Goal: Information Seeking & Learning: Get advice/opinions

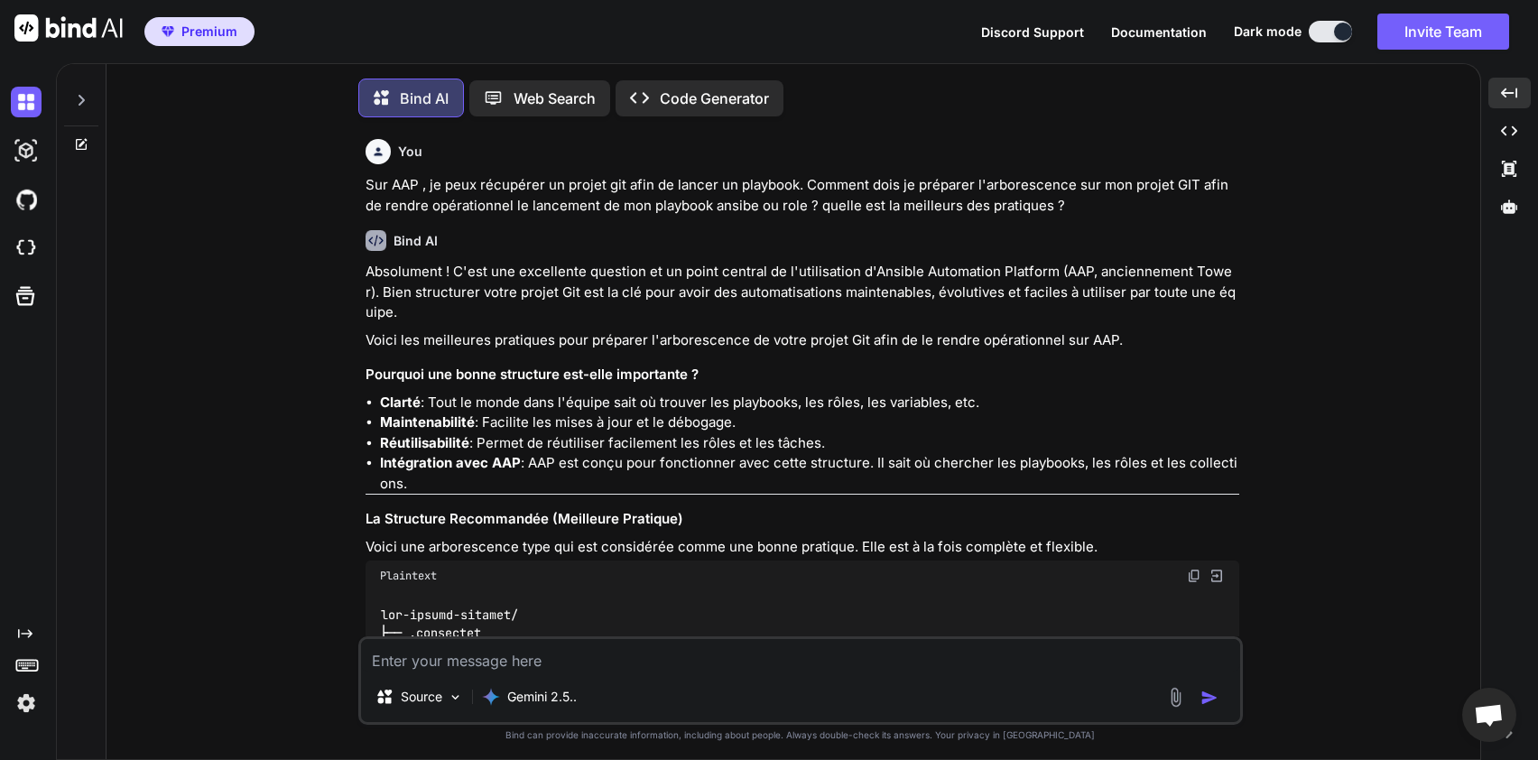
scroll to position [9849, 0]
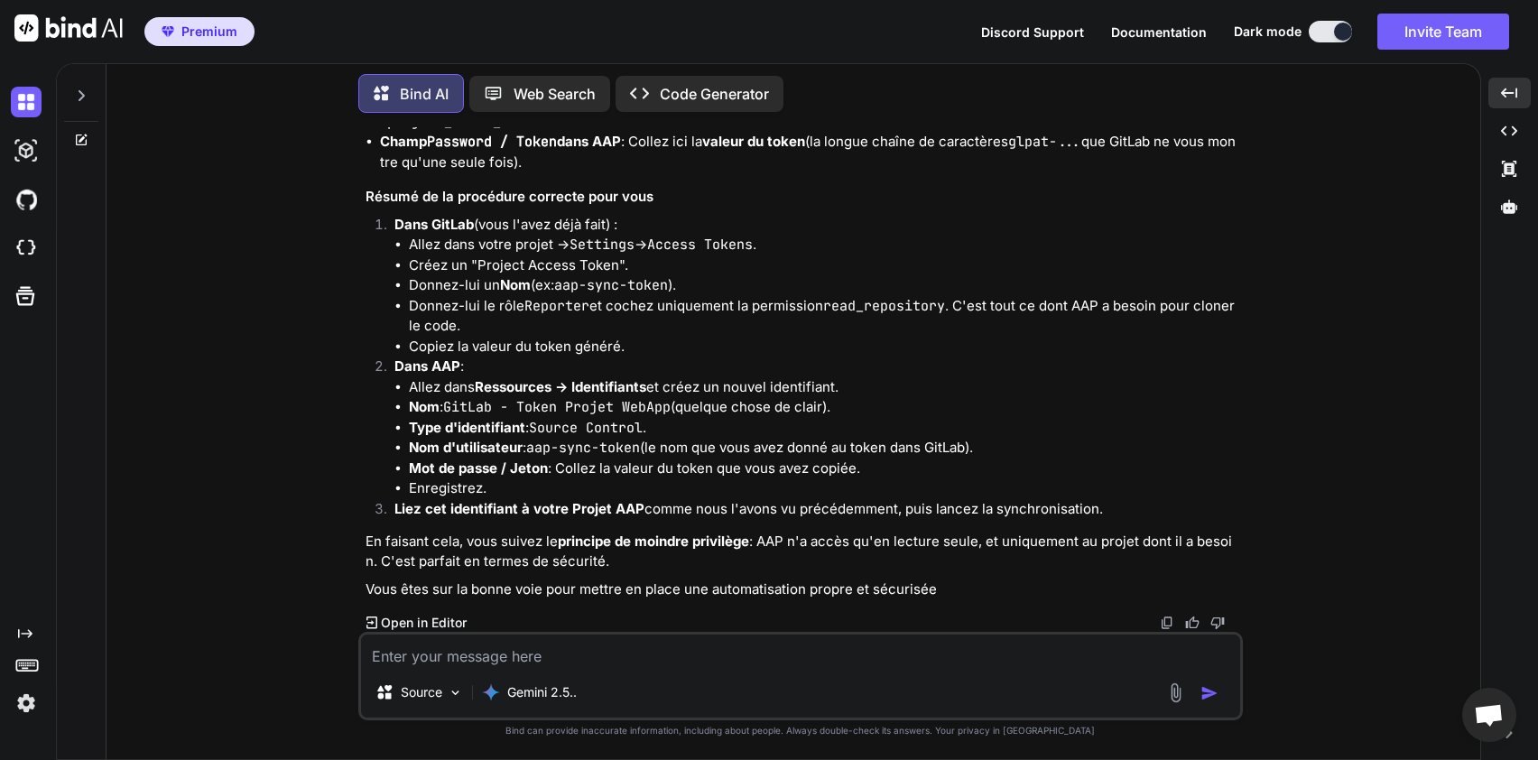
click at [832, 376] on p "Dans AAP :" at bounding box center [816, 367] width 845 height 21
click at [931, 326] on li "Donnez-lui le rôle Reporter et cochez uniquement la permission read_repository …" at bounding box center [824, 316] width 830 height 41
click at [1062, 309] on li "Donnez-lui le rôle Reporter et cochez uniquement la permission read_repository …" at bounding box center [824, 316] width 830 height 41
drag, startPoint x: 1096, startPoint y: 338, endPoint x: 1250, endPoint y: 456, distance: 194.4
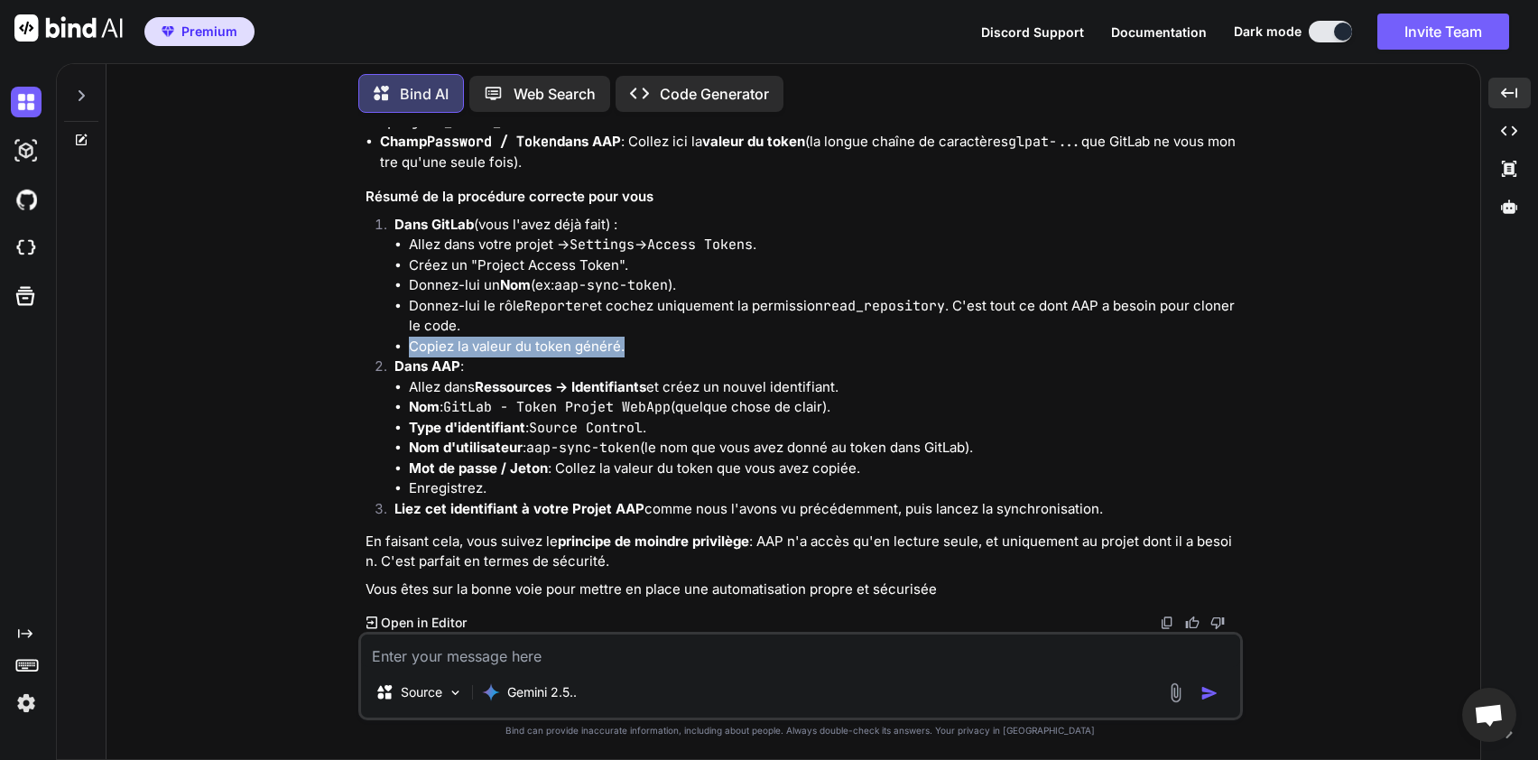
click at [1131, 332] on ul "Allez dans votre projet -> Settings -> Access Tokens . Créez un "Project Access…" at bounding box center [816, 296] width 845 height 122
click at [1135, 397] on li "Nom : GitLab - Token Projet WebApp (quelque chose de clair)." at bounding box center [824, 407] width 830 height 21
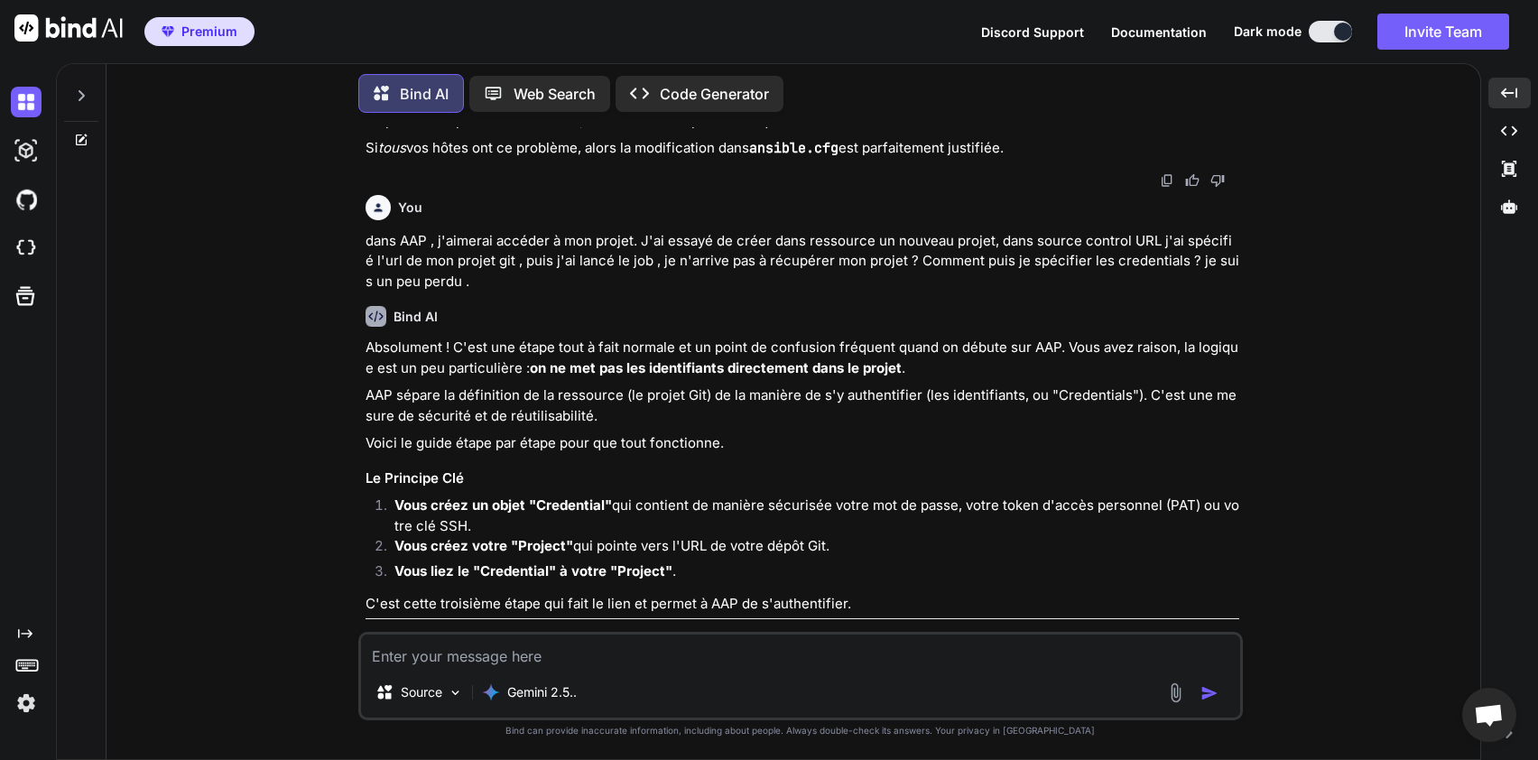
scroll to position [7105, 0]
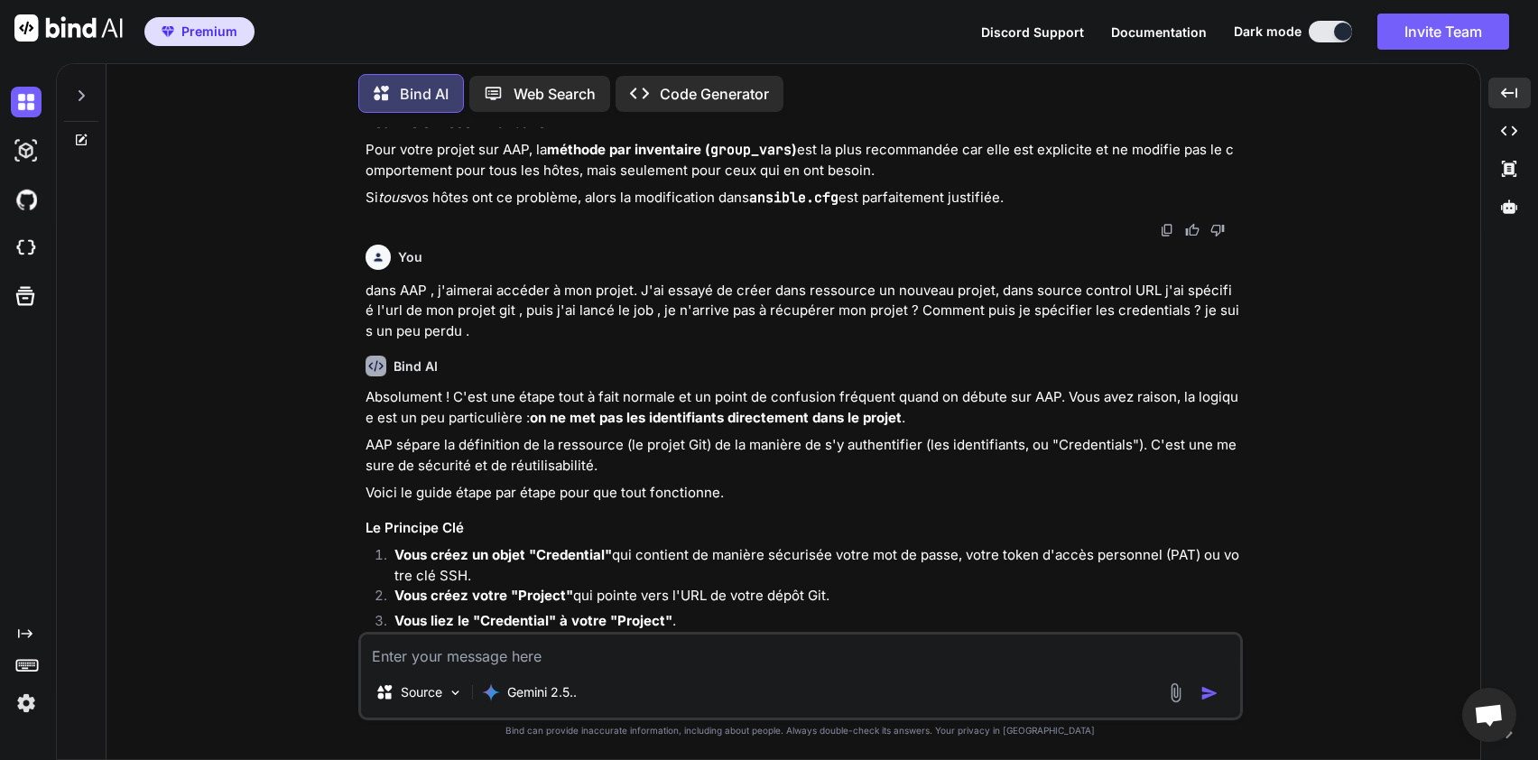
click at [440, 654] on textarea at bounding box center [800, 651] width 879 height 32
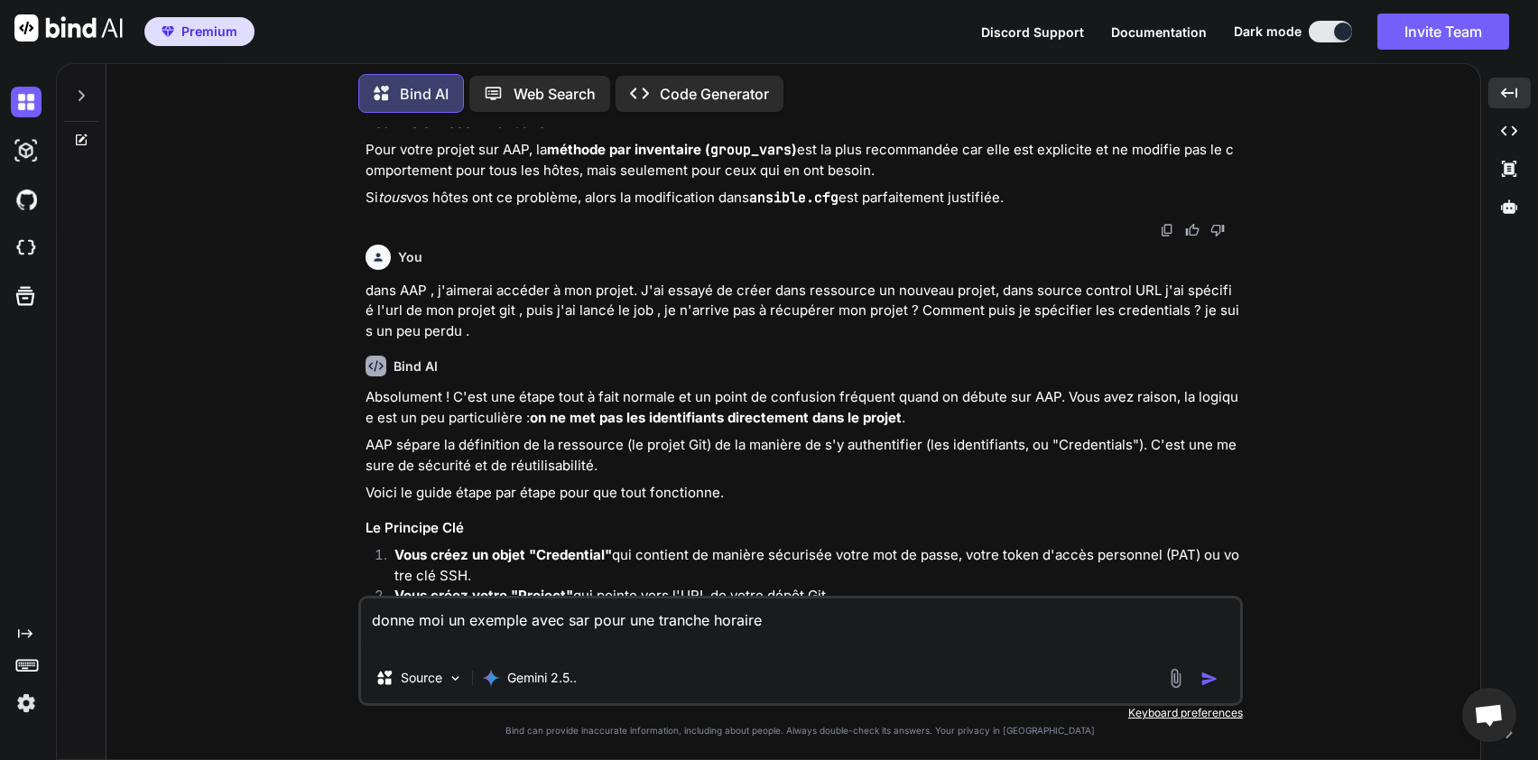
type textarea "donne moi un exemple avec sar pour une tranche horaire"
click at [1208, 681] on img "button" at bounding box center [1209, 679] width 18 height 18
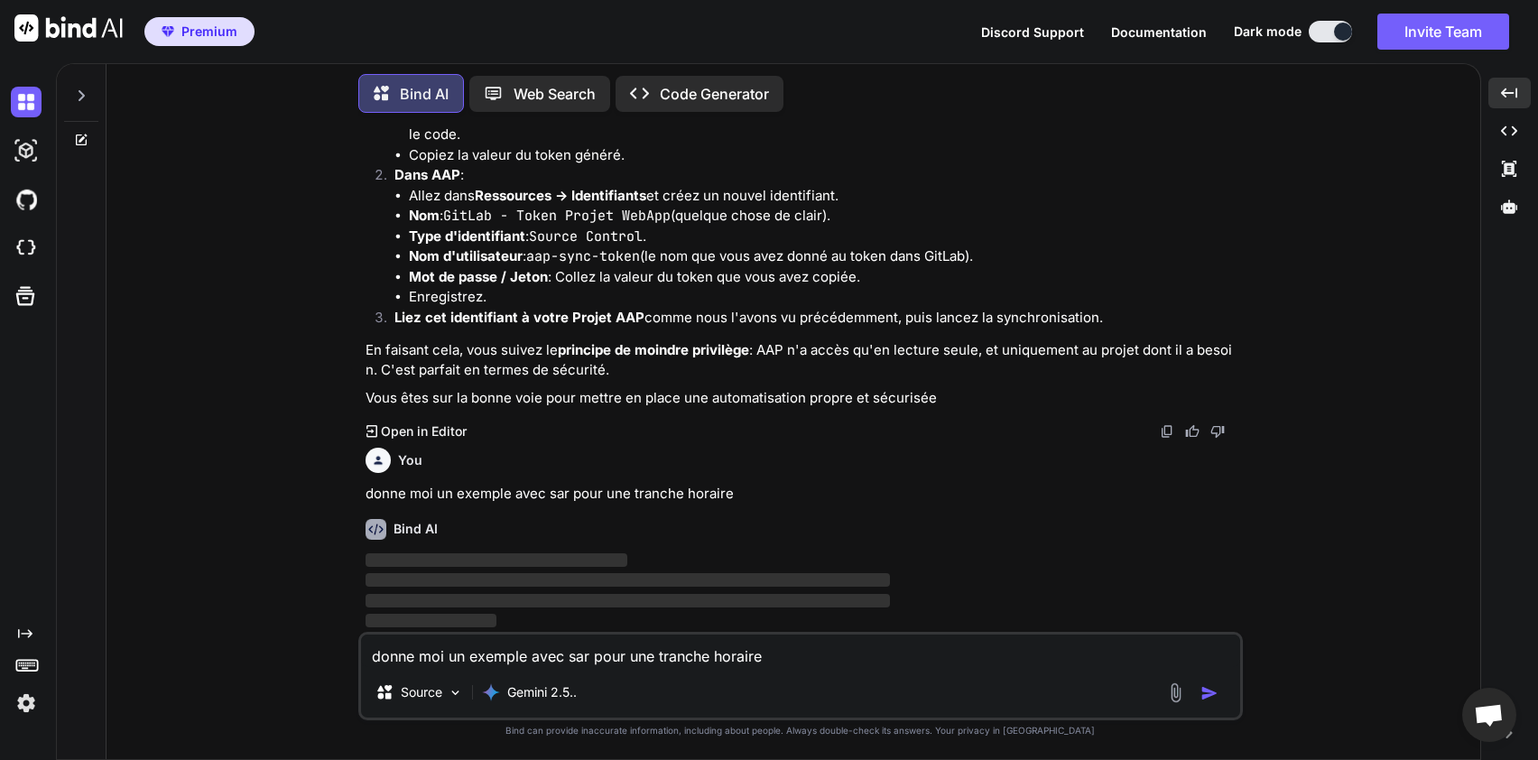
scroll to position [10041, 0]
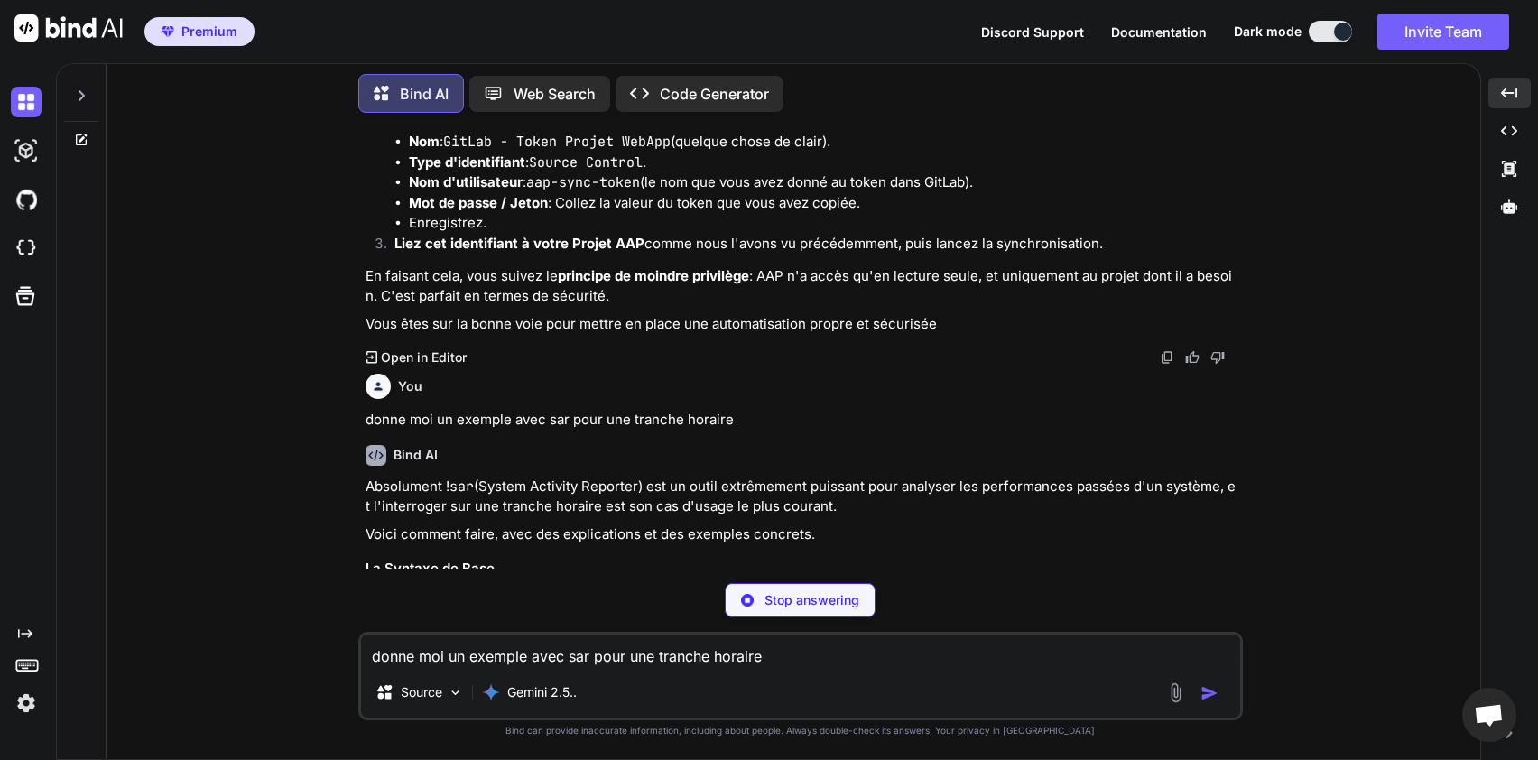
click at [856, 431] on div "You donne moi un exemple avec sar pour une tranche horaire" at bounding box center [803, 398] width 874 height 64
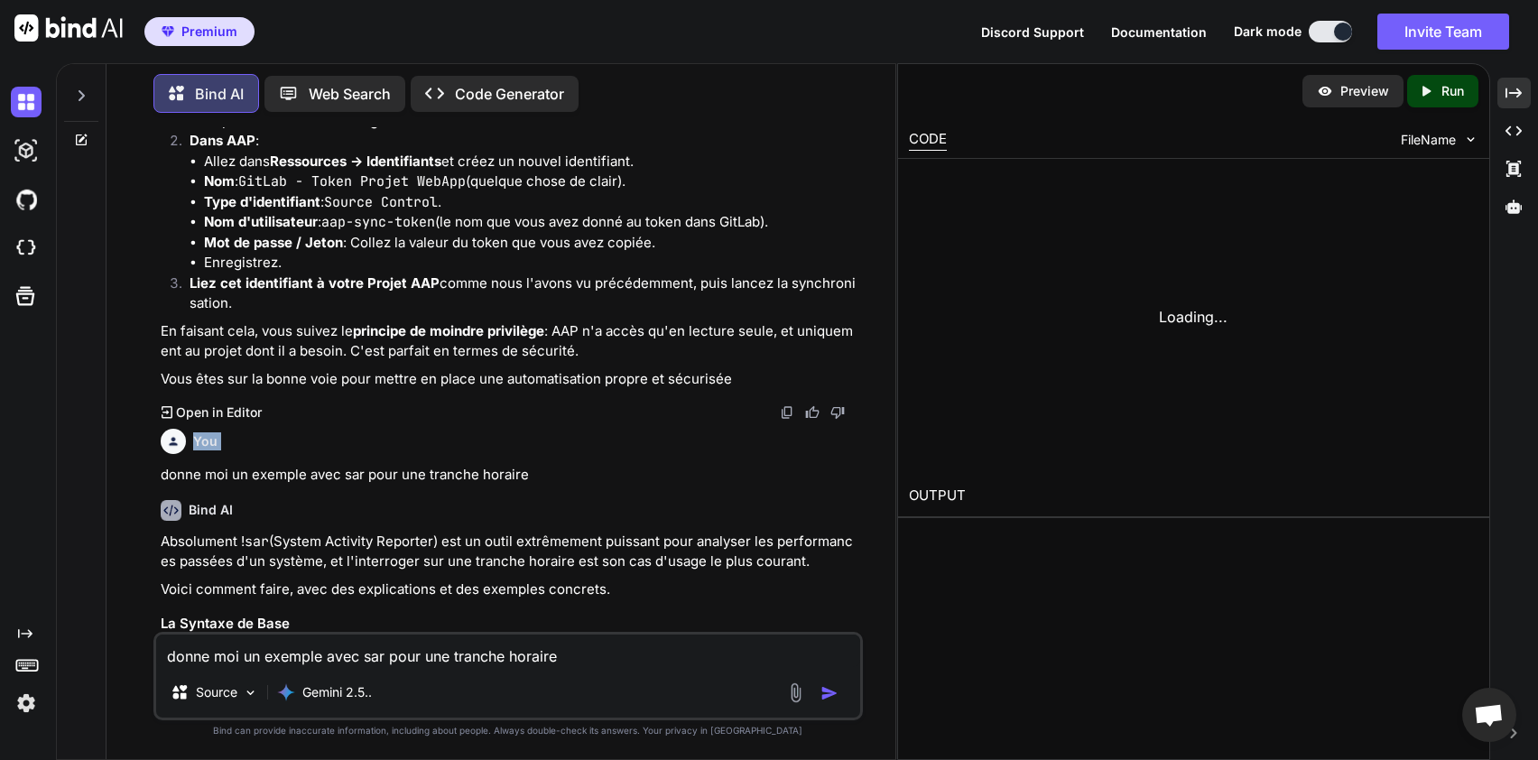
scroll to position [11399, 0]
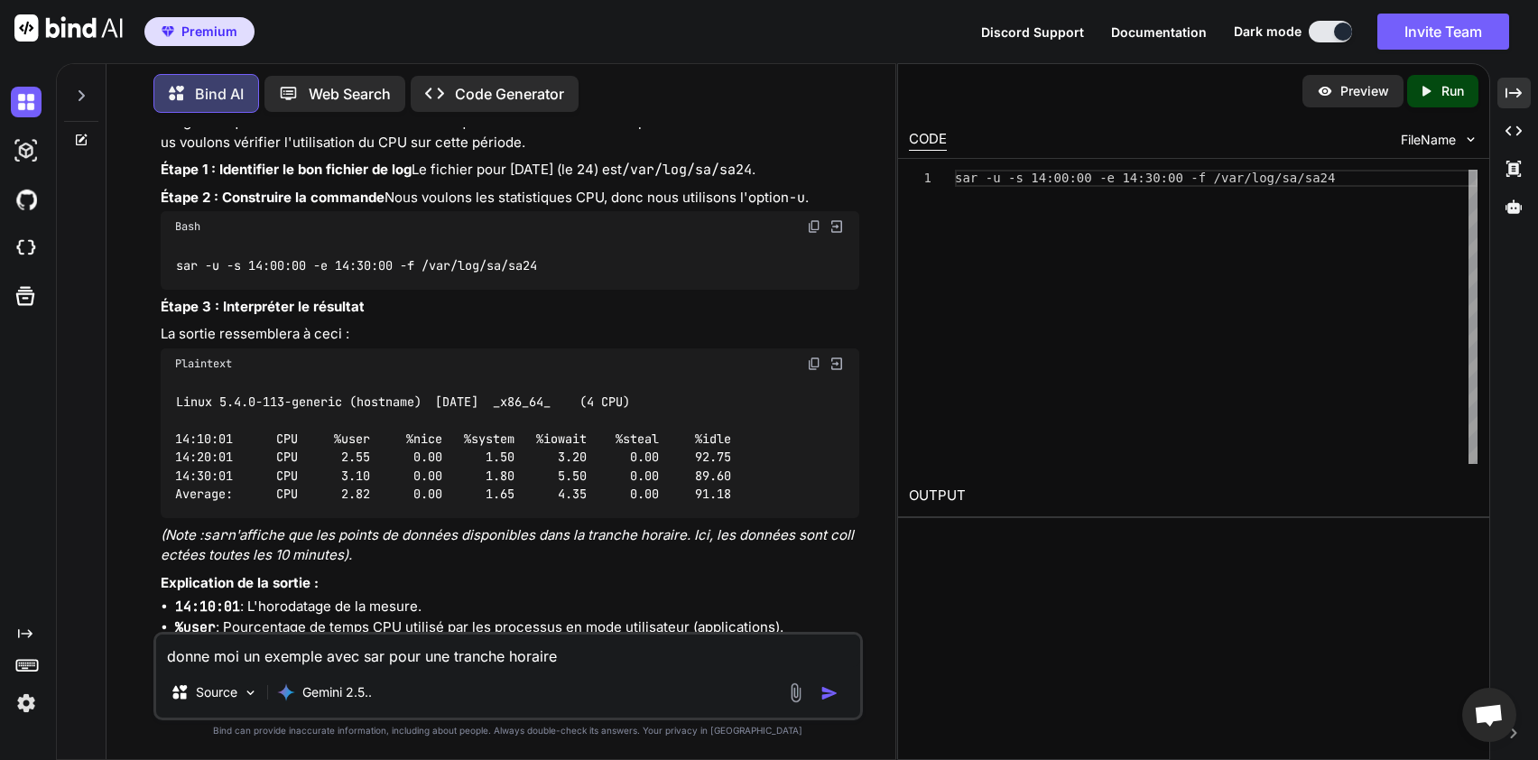
click at [774, 518] on div "Linux 5.4.0-113-generic (hostname) [DATE] _x86_64_ (4 CPU) 14:10:01 CPU %user %…" at bounding box center [510, 448] width 699 height 139
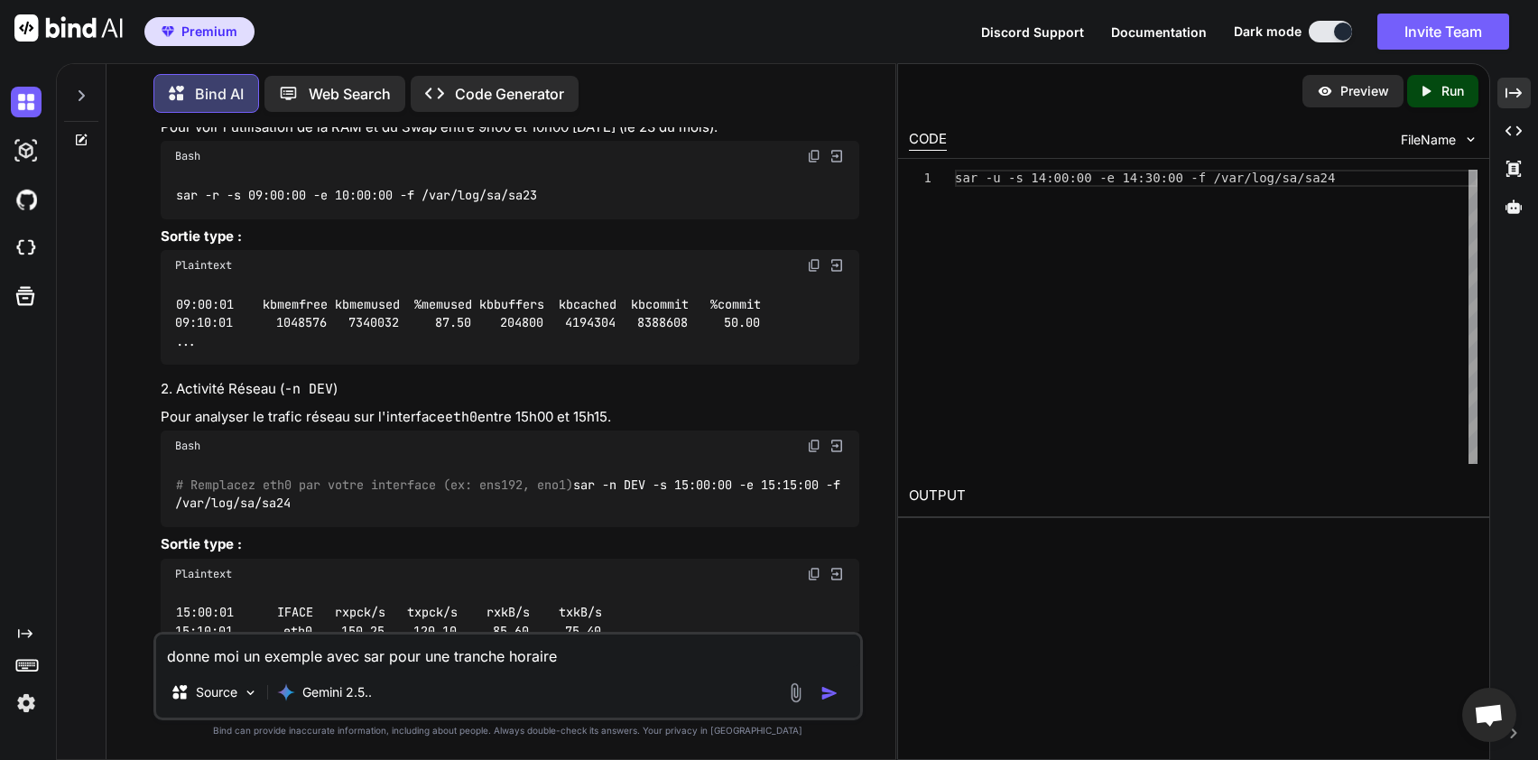
scroll to position [12193, 0]
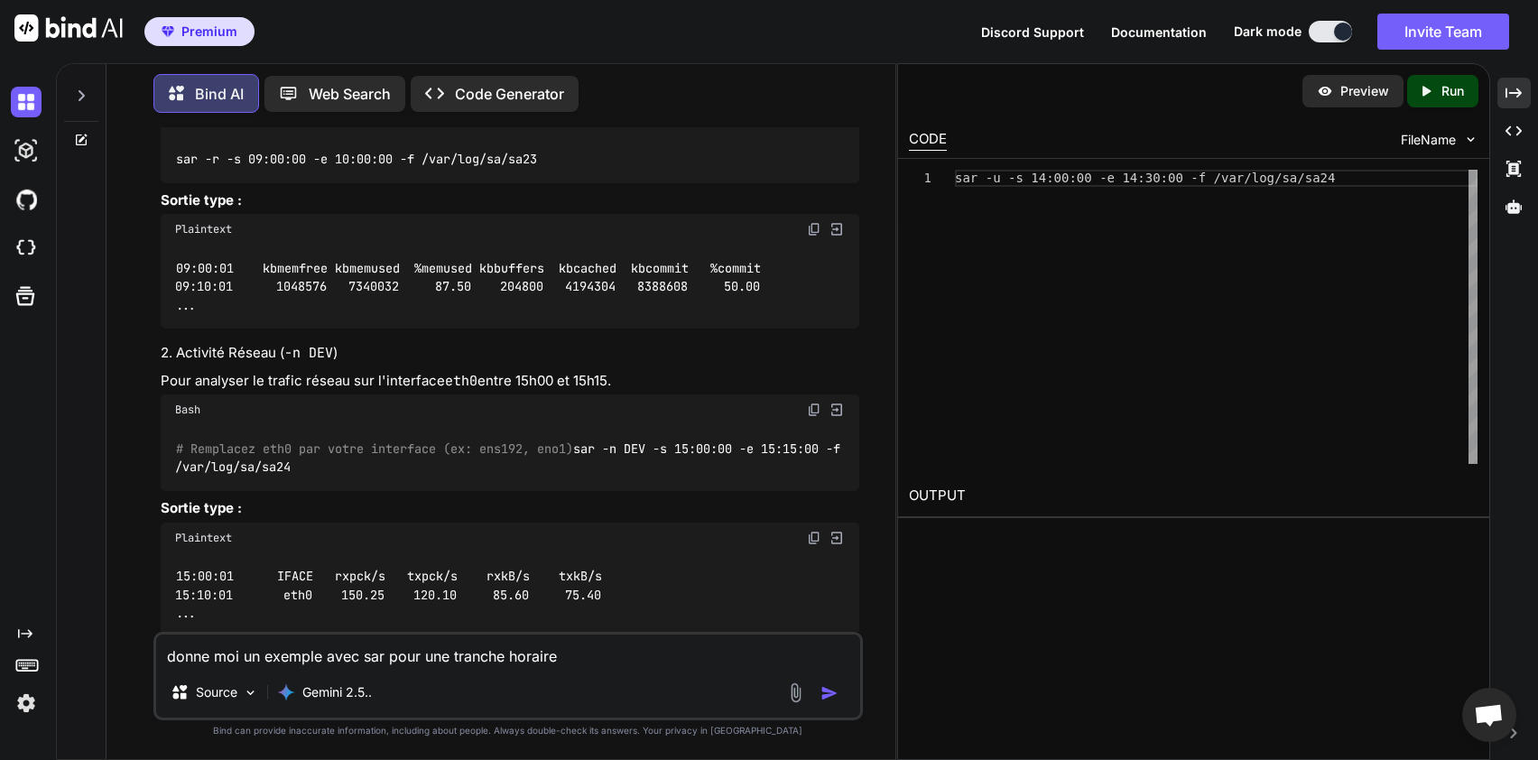
click at [438, 392] on p "Pour analyser le trafic réseau sur l'interface eth0 entre 15h00 et 15h15." at bounding box center [510, 381] width 699 height 21
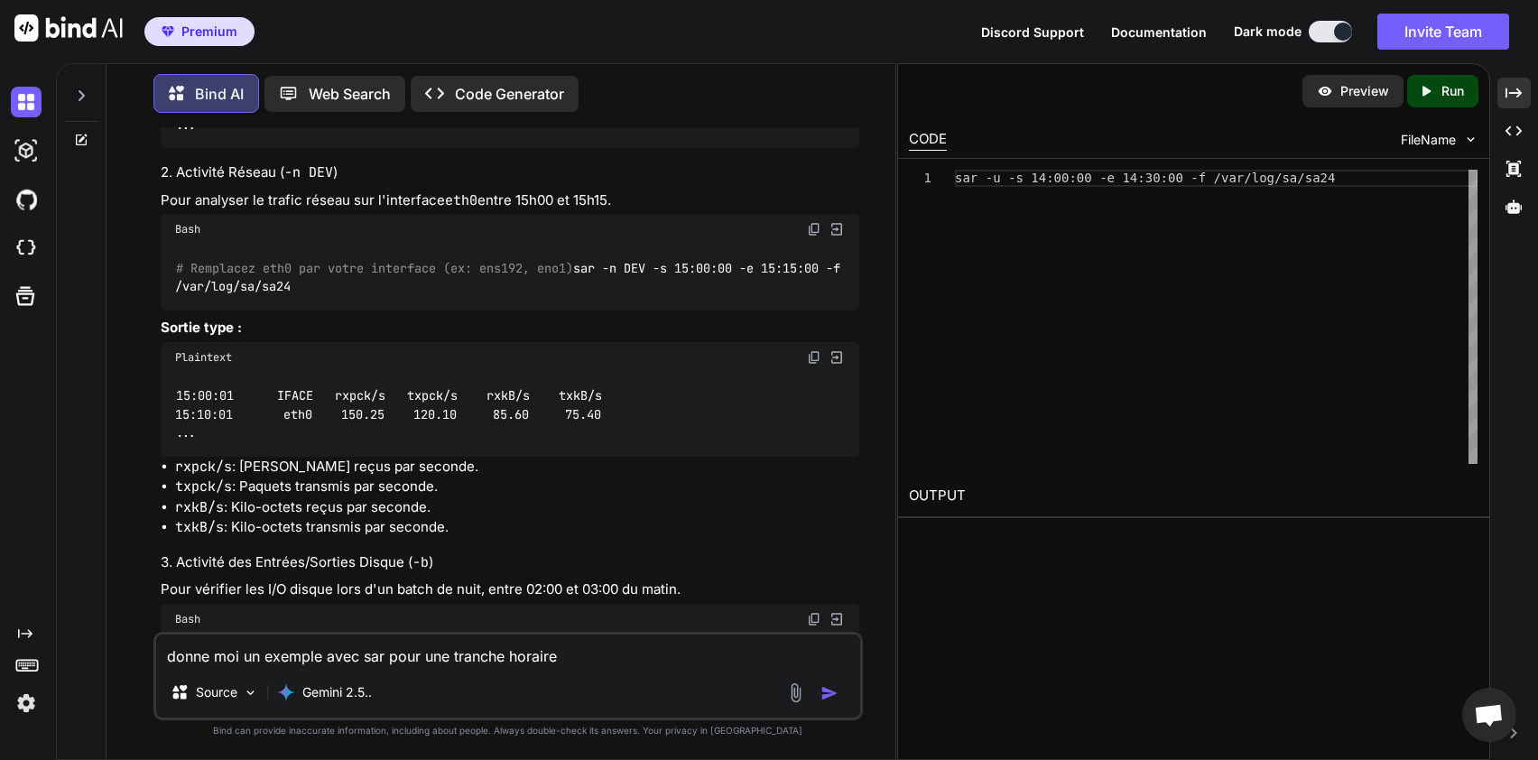
scroll to position [12338, 0]
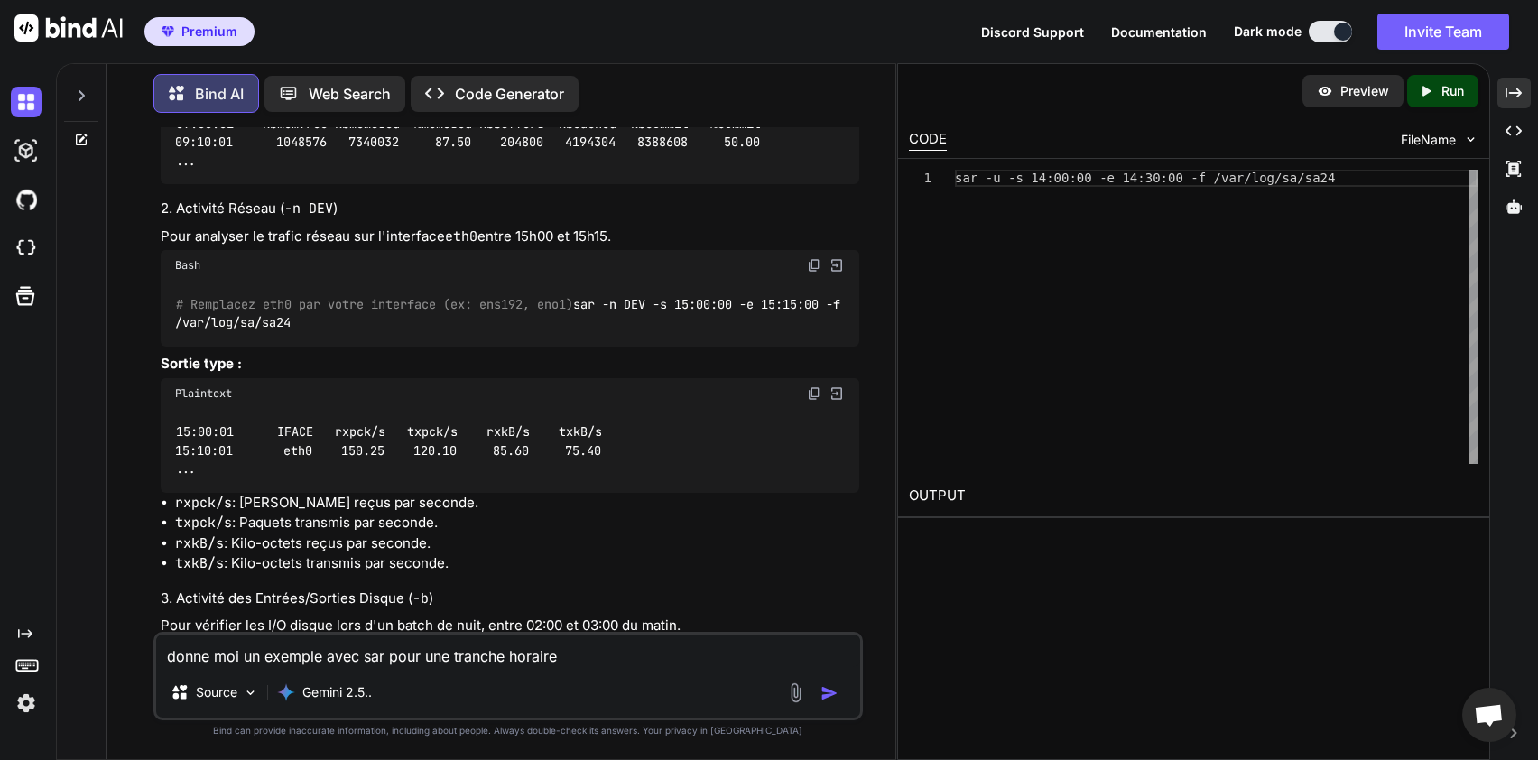
click at [426, 661] on textarea "donne moi un exemple avec sar pour une tranche horaire" at bounding box center [508, 651] width 704 height 32
click at [494, 493] on div "15:00:01 IFACE rxpck/s txpck/s rxkB/s txkB/s 15:10:01 eth0 150.25 120.10 85.60 …" at bounding box center [510, 451] width 699 height 84
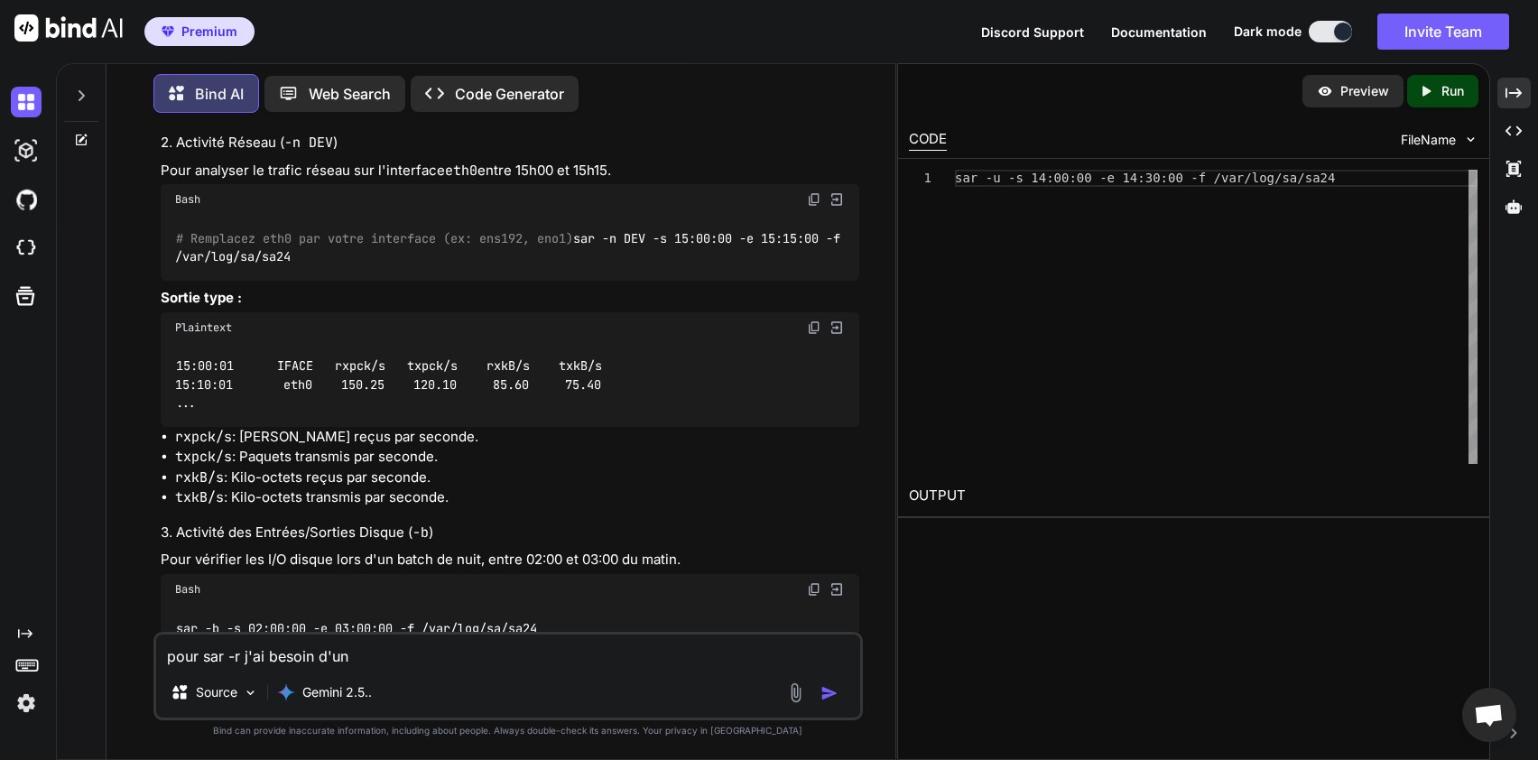
scroll to position [12410, 0]
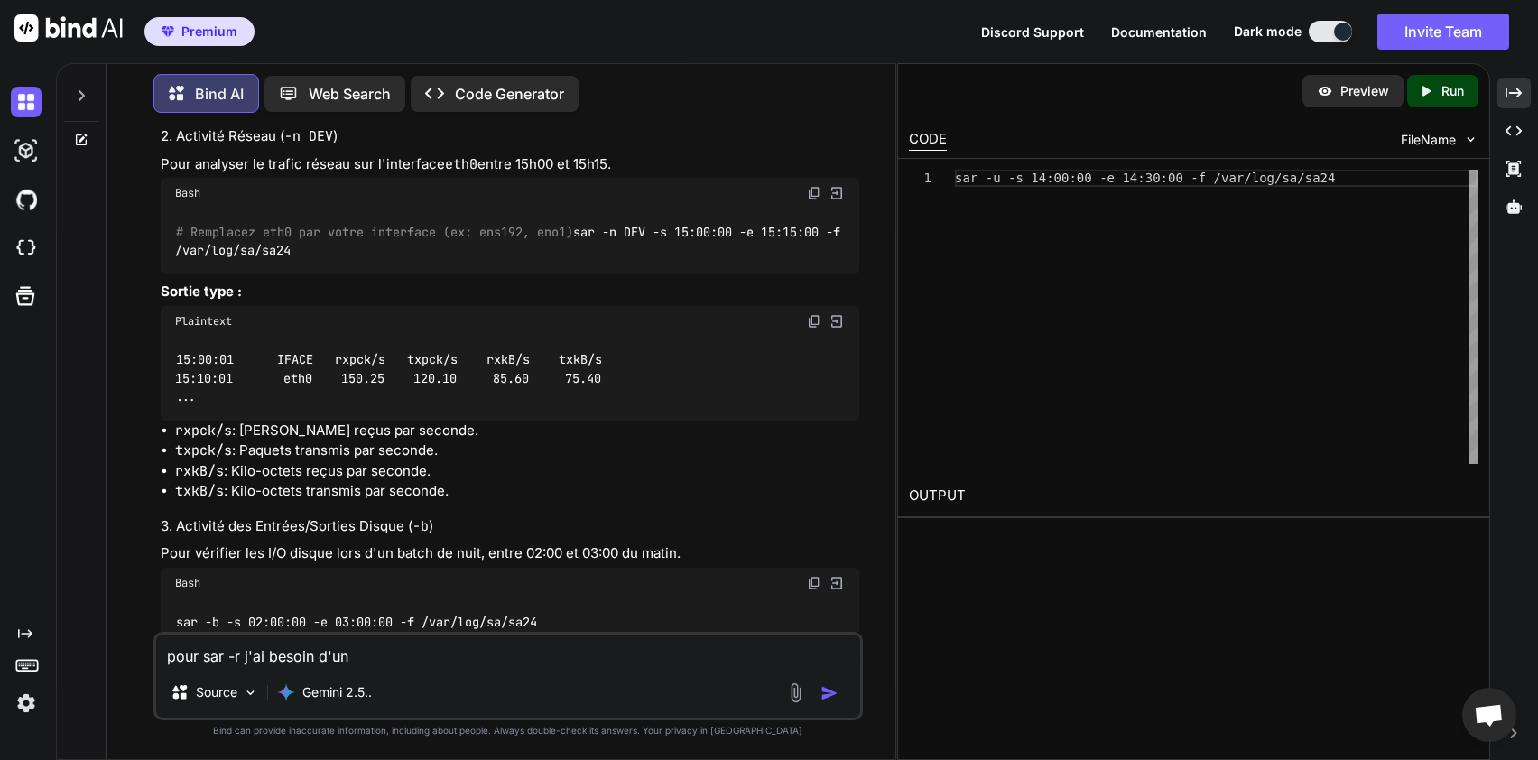
click at [428, 652] on textarea "pour sar -r j'ai besoin d'un" at bounding box center [508, 651] width 704 height 32
type textarea "pour sar -r j'ai besoin d'un afficher en Mo ."
click at [838, 692] on img "button" at bounding box center [829, 693] width 18 height 18
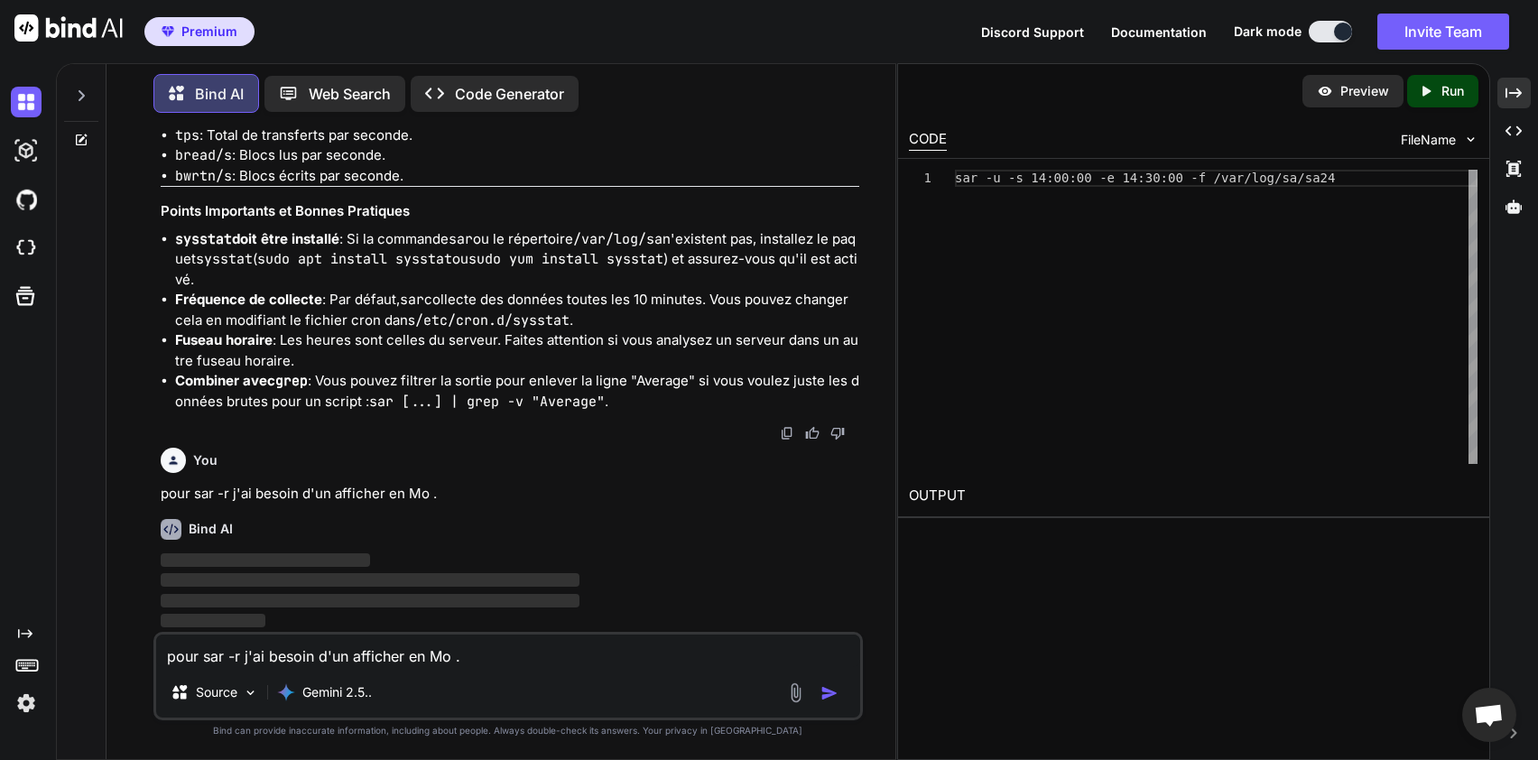
scroll to position [13174, 0]
click at [619, 410] on li "Combiner avec grep : Vous pouvez filtrer la sortie pour enlever la ligne "Avera…" at bounding box center [517, 391] width 684 height 41
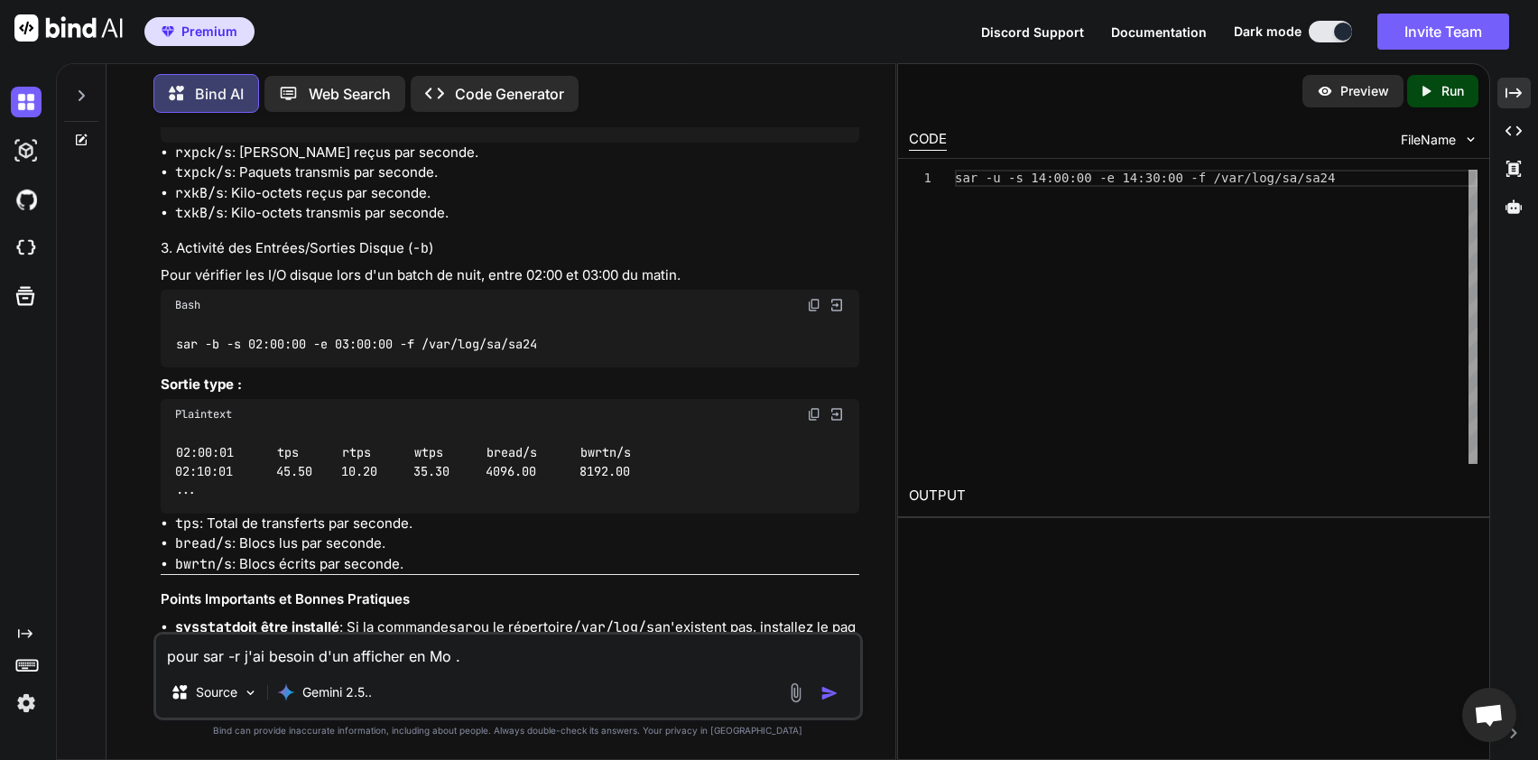
scroll to position [12705, 0]
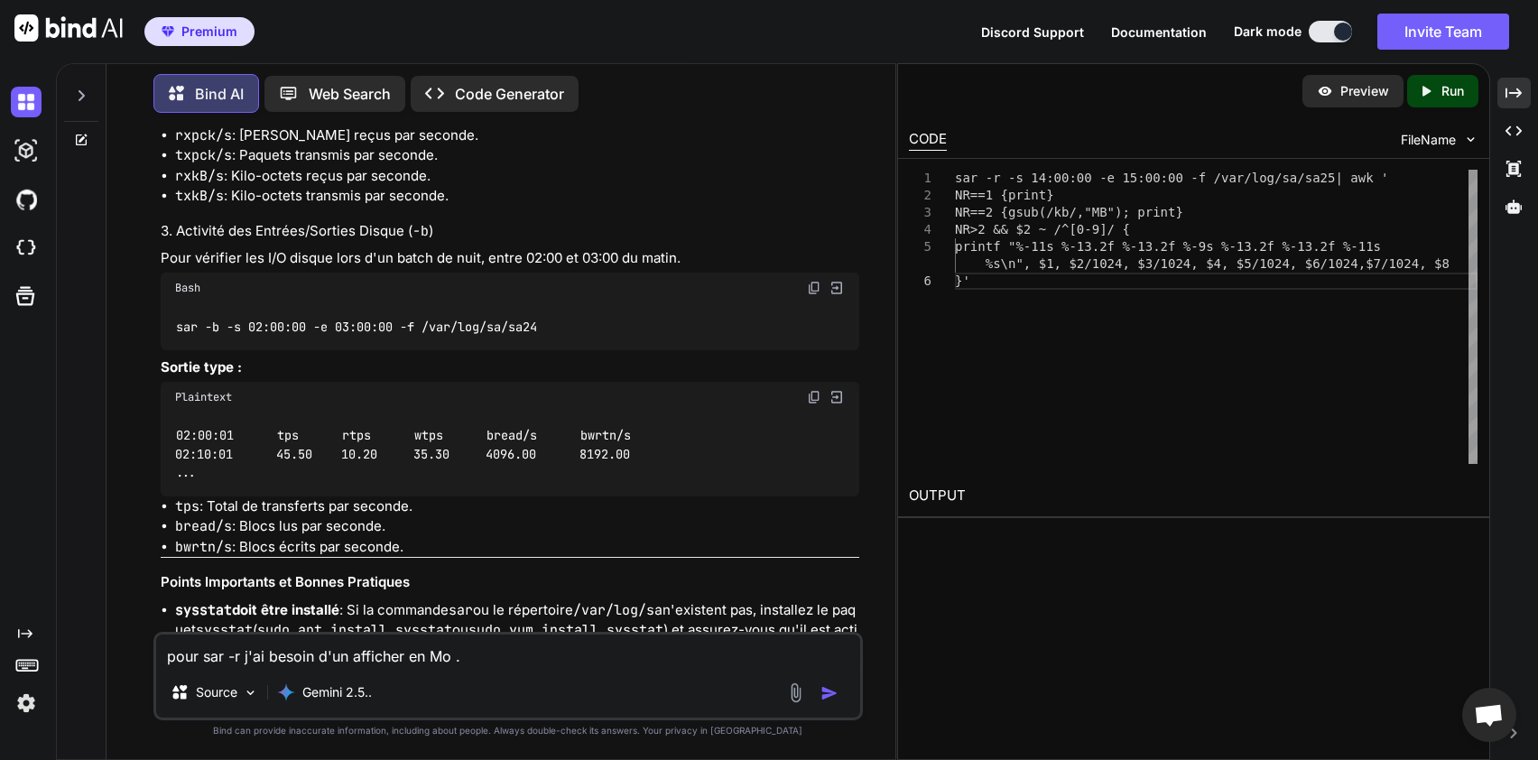
click at [619, 350] on div "sar -b -s 02:00:00 -e 03:00:00 -f /var/log/sa/sa24" at bounding box center [510, 326] width 699 height 47
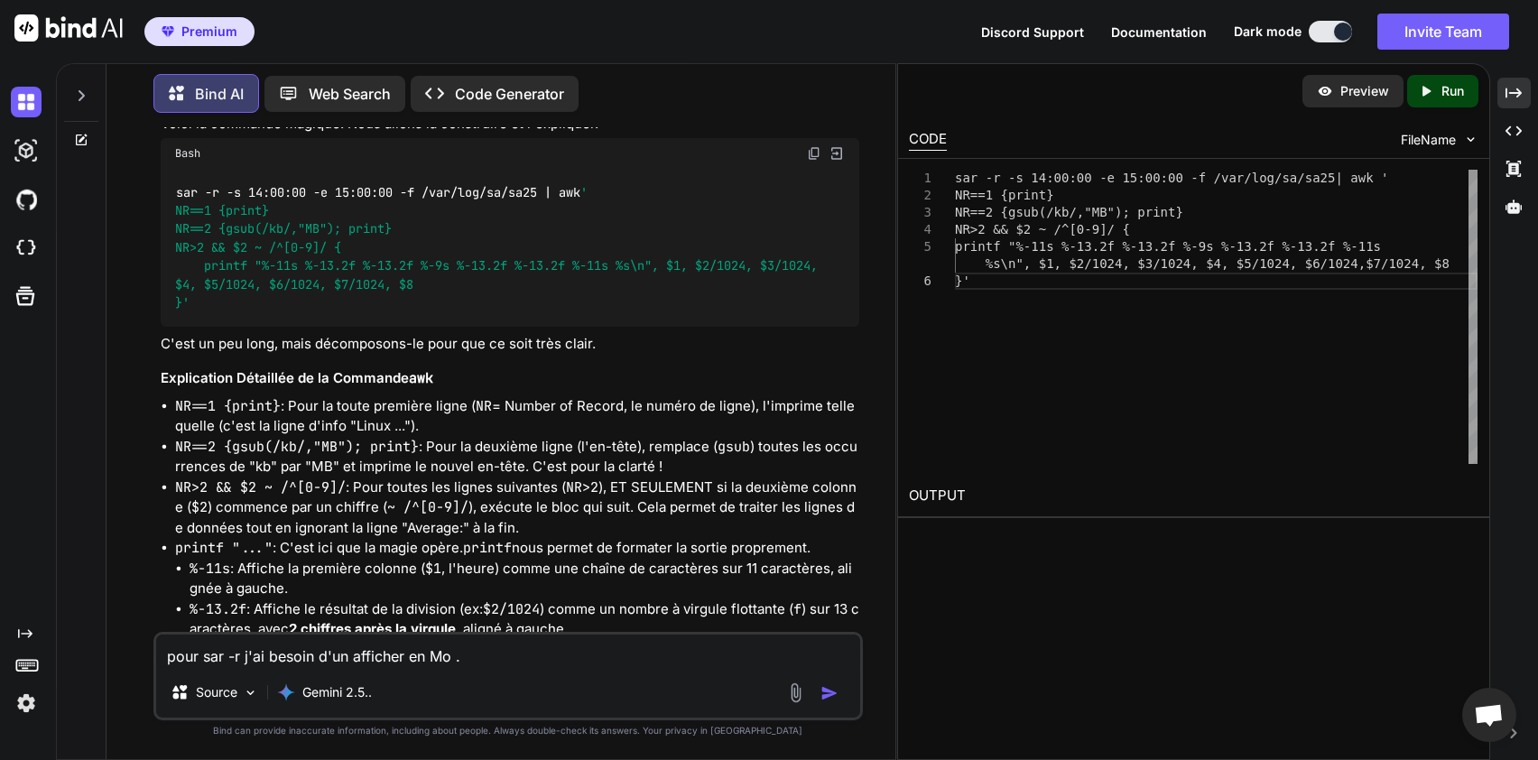
scroll to position [13716, 0]
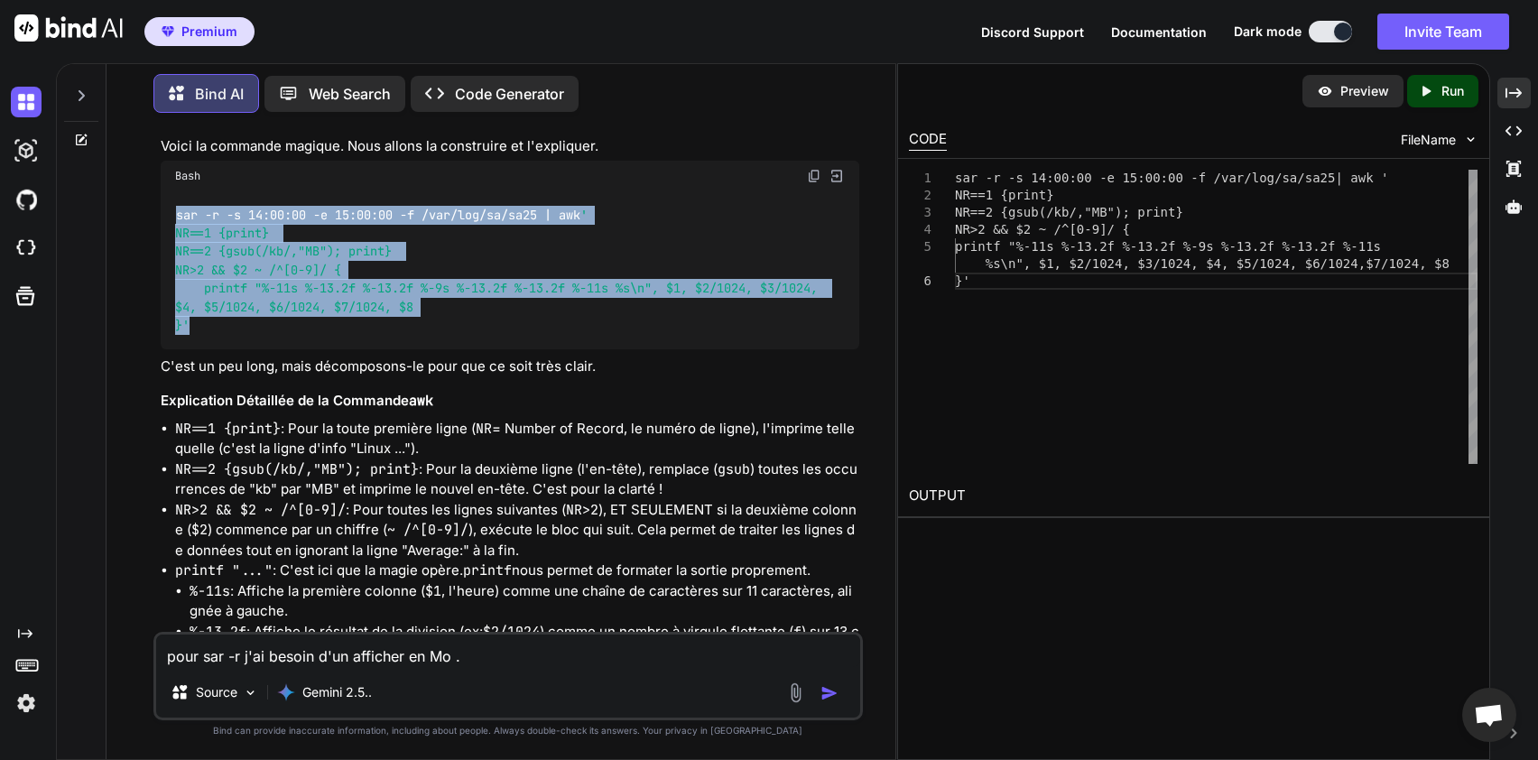
drag, startPoint x: 176, startPoint y: 313, endPoint x: 236, endPoint y: 417, distance: 119.7
click at [236, 349] on div "sar -r -s 14:00:00 -e 15:00:00 -f /var/log/sa/sa25 | awk ' NR==1 {print} NR==2 …" at bounding box center [510, 270] width 699 height 158
copy code "sar -r -s 14:00:00 -e 15:00:00 -f /var/log/sa/sa25 | awk ' NR==1 {print} NR==2 …"
